Goal: Navigation & Orientation: Find specific page/section

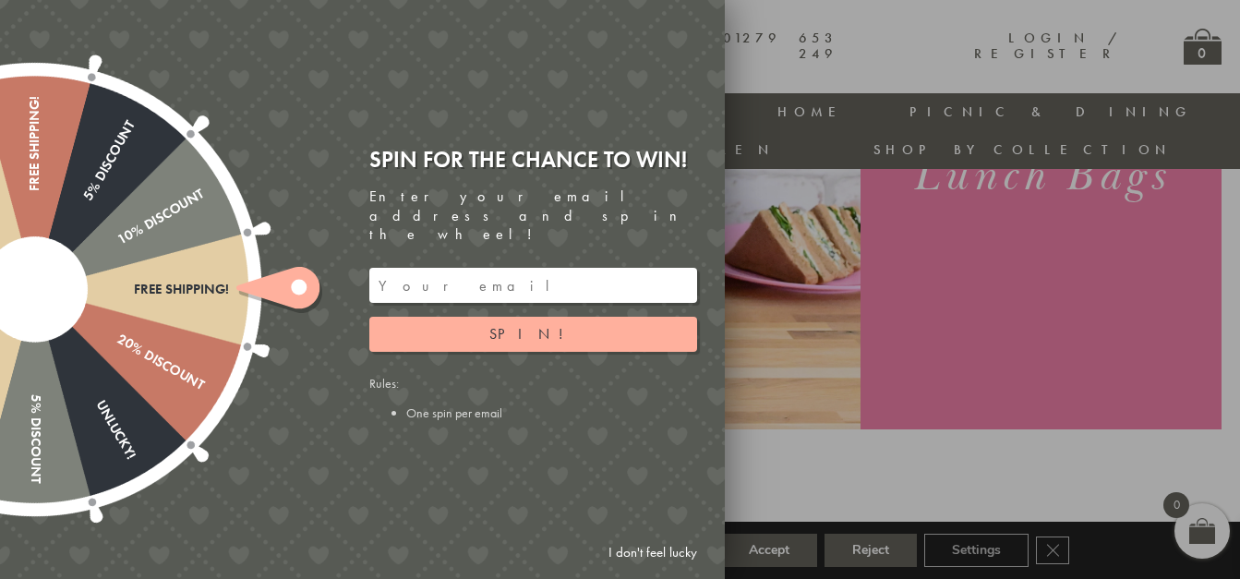
scroll to position [341, 0]
click at [641, 548] on link "I don't feel lucky" at bounding box center [652, 553] width 107 height 34
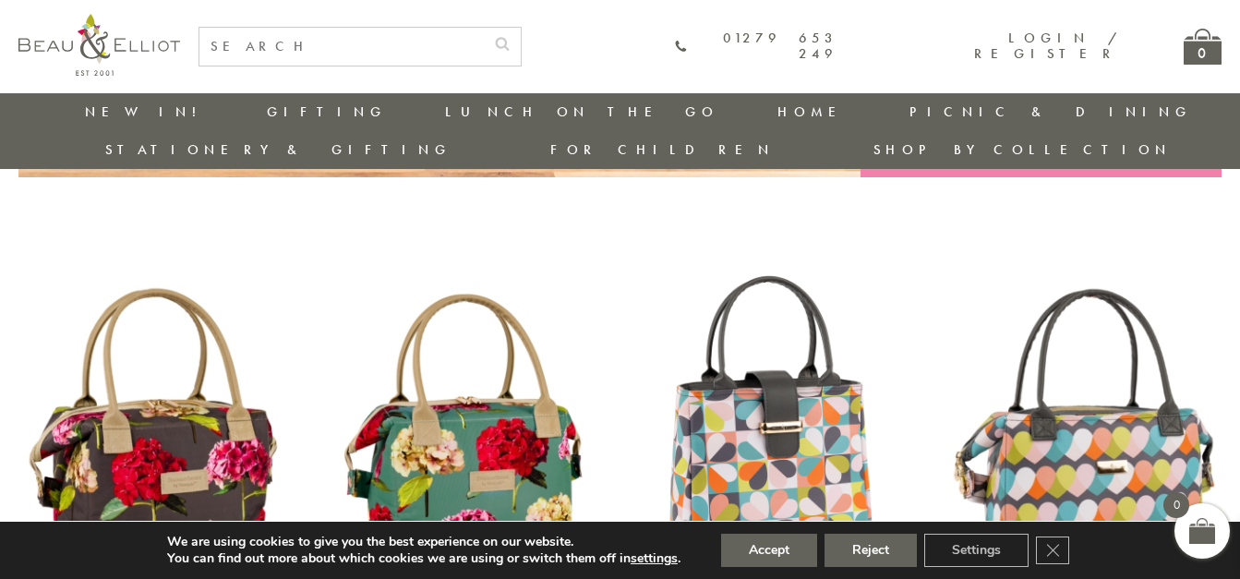
scroll to position [593, 0]
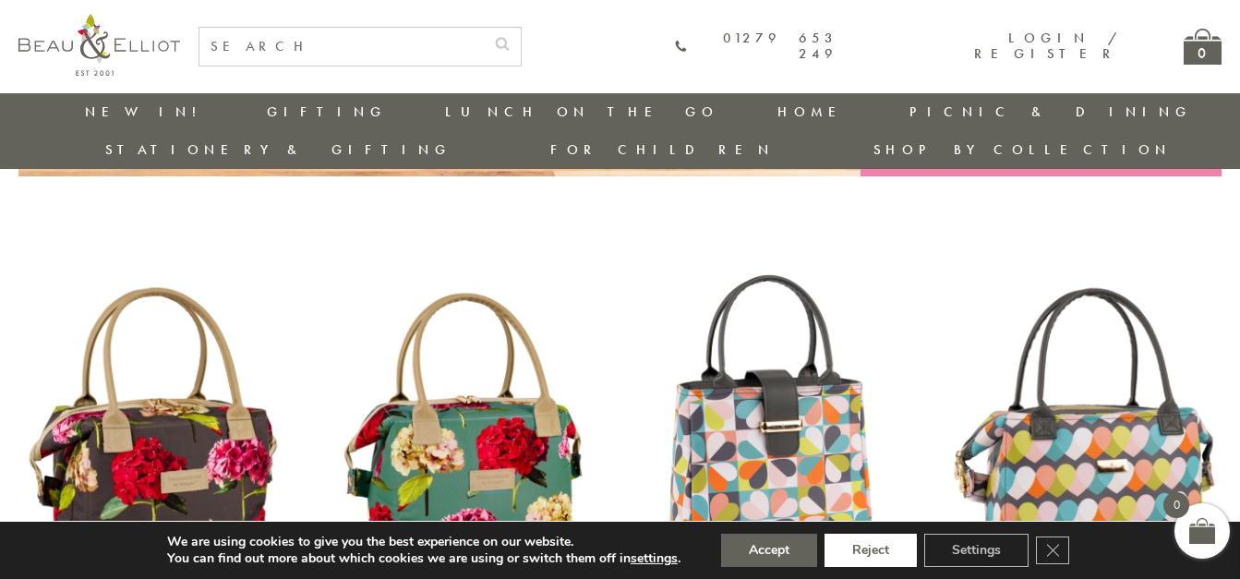
click at [882, 538] on button "Reject" at bounding box center [871, 550] width 92 height 33
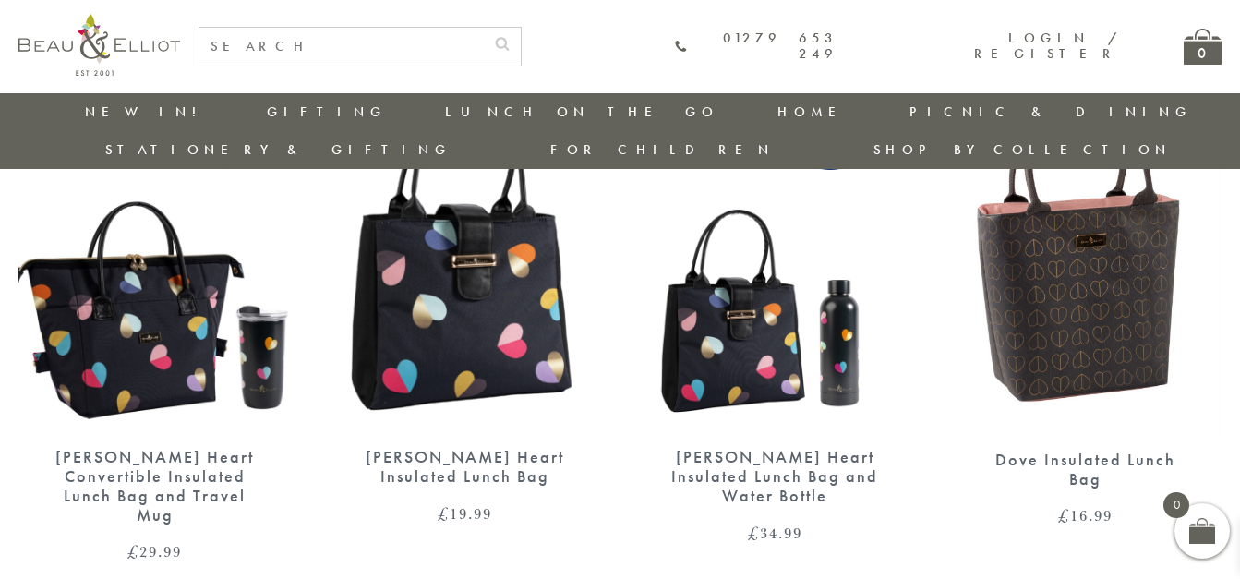
scroll to position [2940, 0]
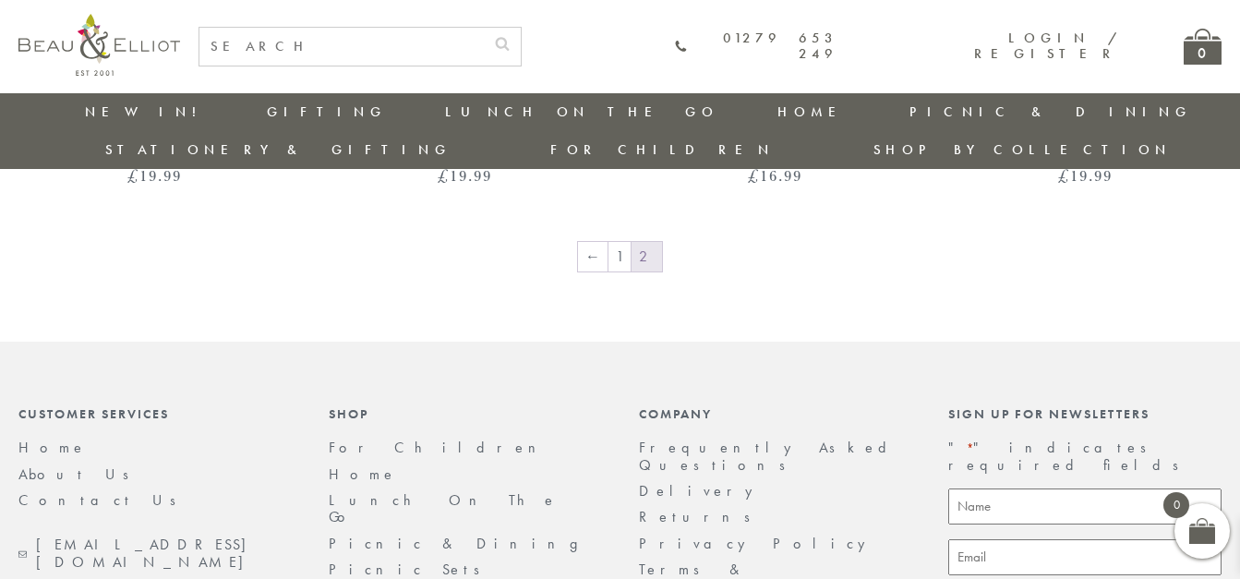
scroll to position [1651, 0]
